Goal: Information Seeking & Learning: Learn about a topic

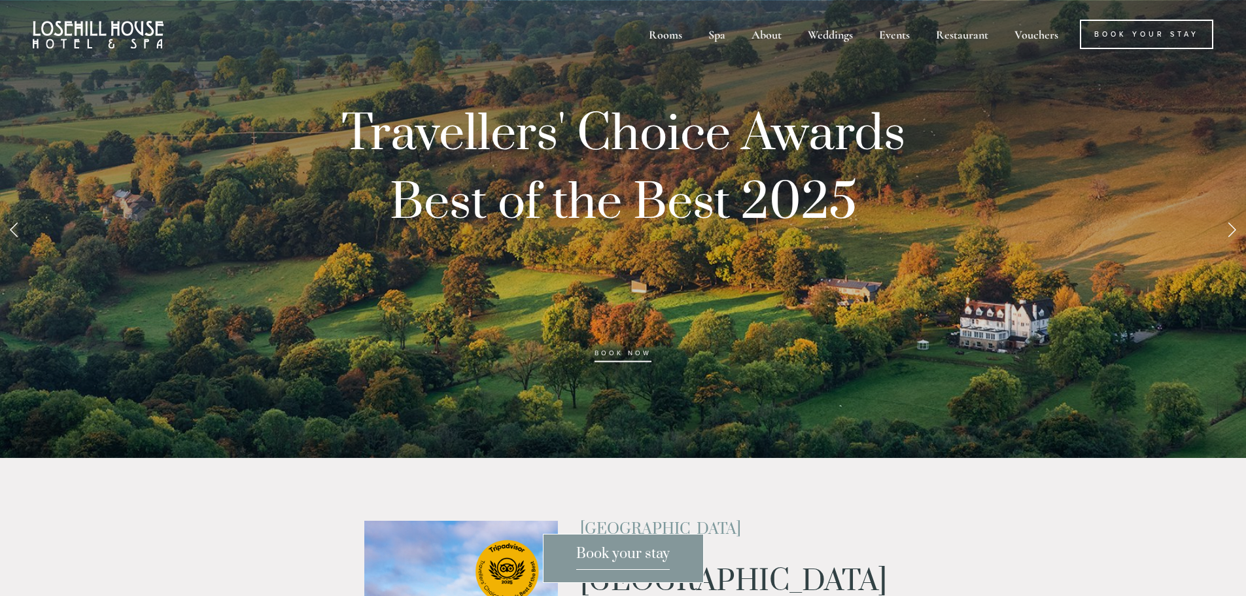
click at [1232, 230] on link "Next Slide" at bounding box center [1231, 228] width 29 height 39
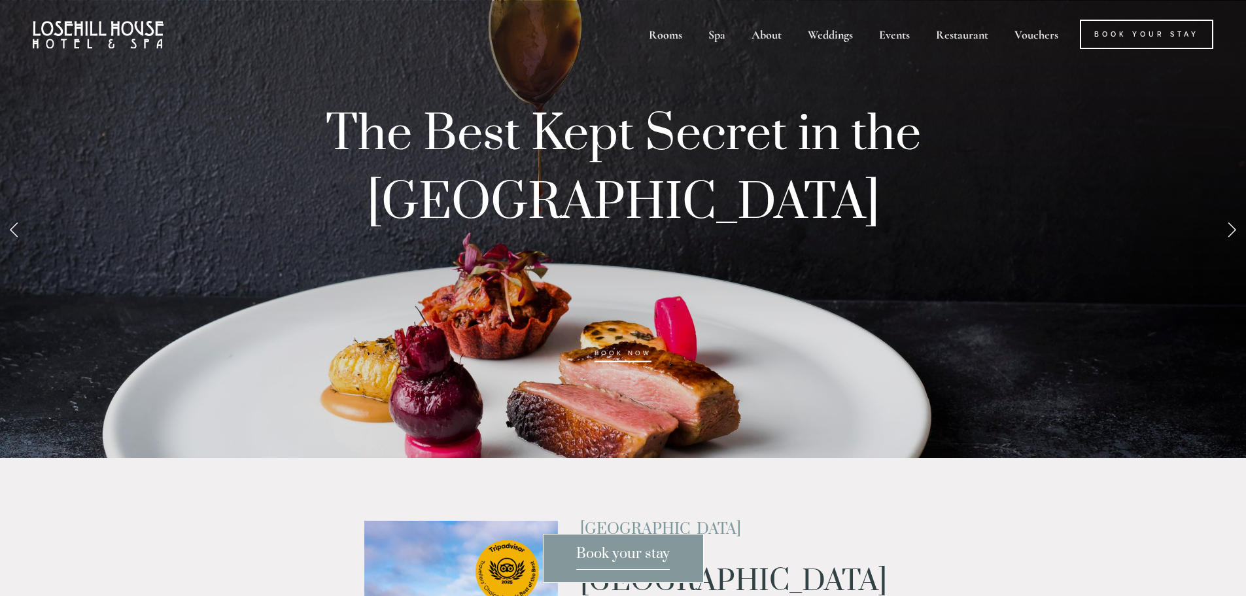
click at [1232, 230] on link "Next Slide" at bounding box center [1231, 228] width 29 height 39
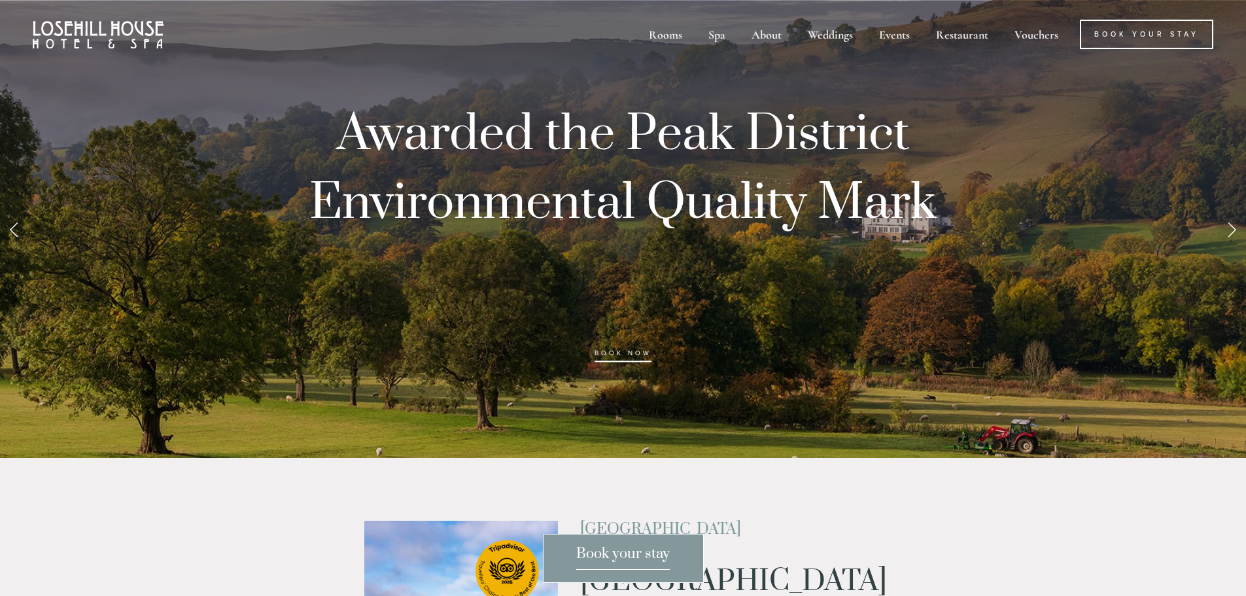
click at [1232, 230] on link "Next Slide" at bounding box center [1231, 228] width 29 height 39
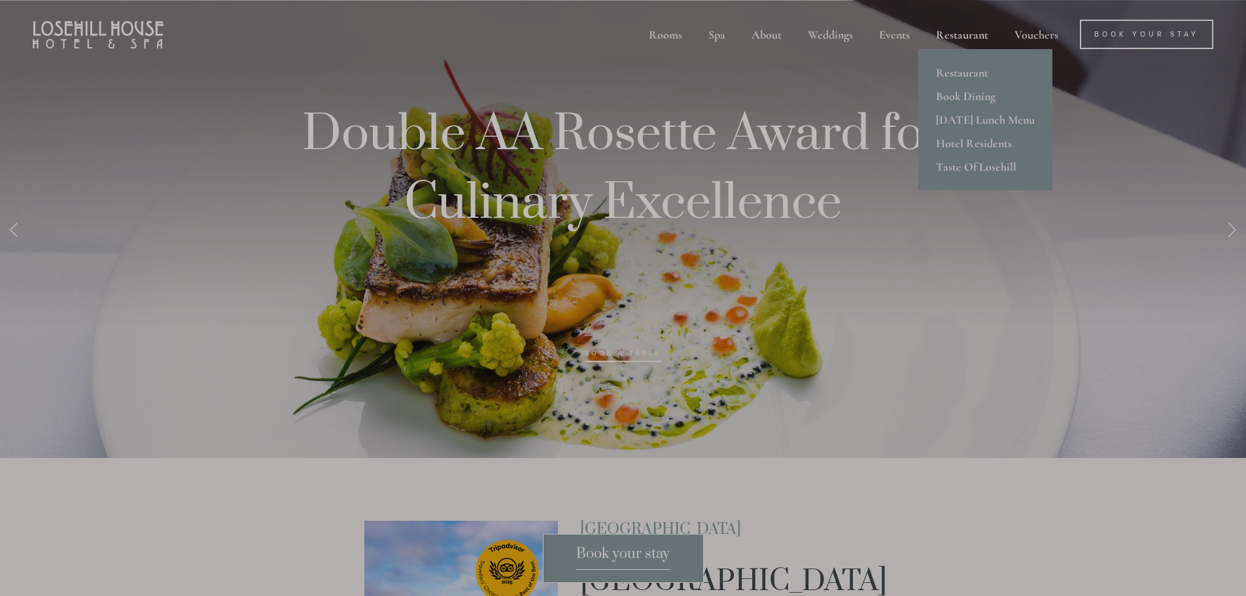
click at [962, 32] on div at bounding box center [623, 298] width 1246 height 596
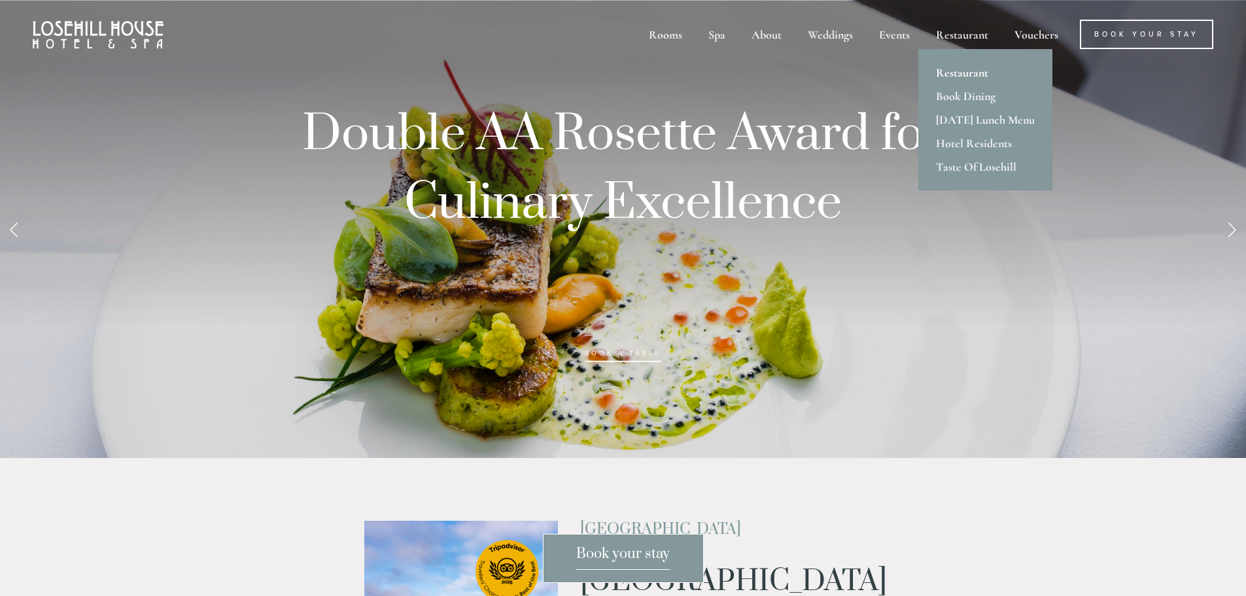
click at [963, 71] on link "Restaurant" at bounding box center [985, 73] width 134 height 24
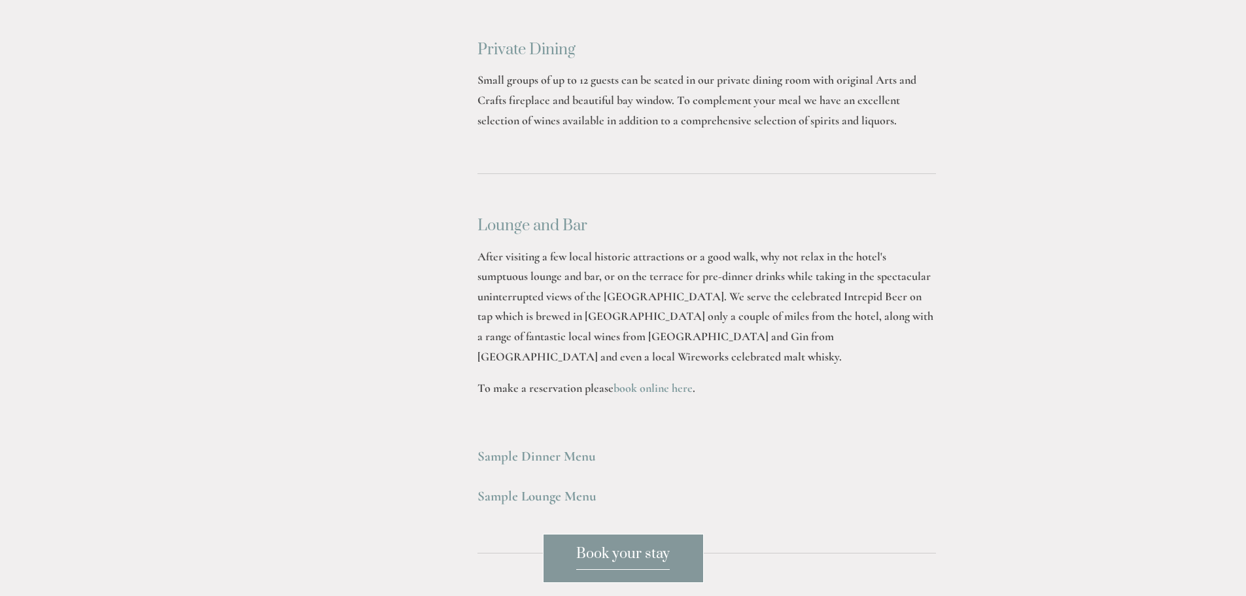
scroll to position [3531, 0]
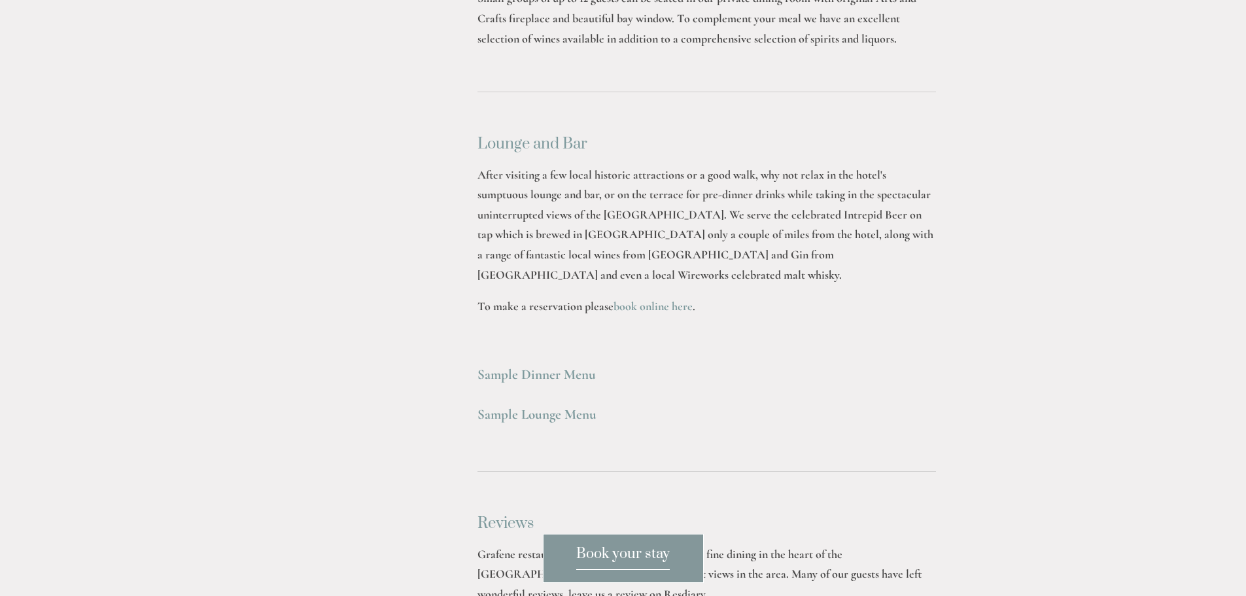
click at [532, 406] on strong "Sample Lounge Menu" at bounding box center [536, 414] width 119 height 16
click at [566, 366] on strong "Sample Dinner Menu" at bounding box center [536, 374] width 118 height 16
